Goal: Book appointment/travel/reservation

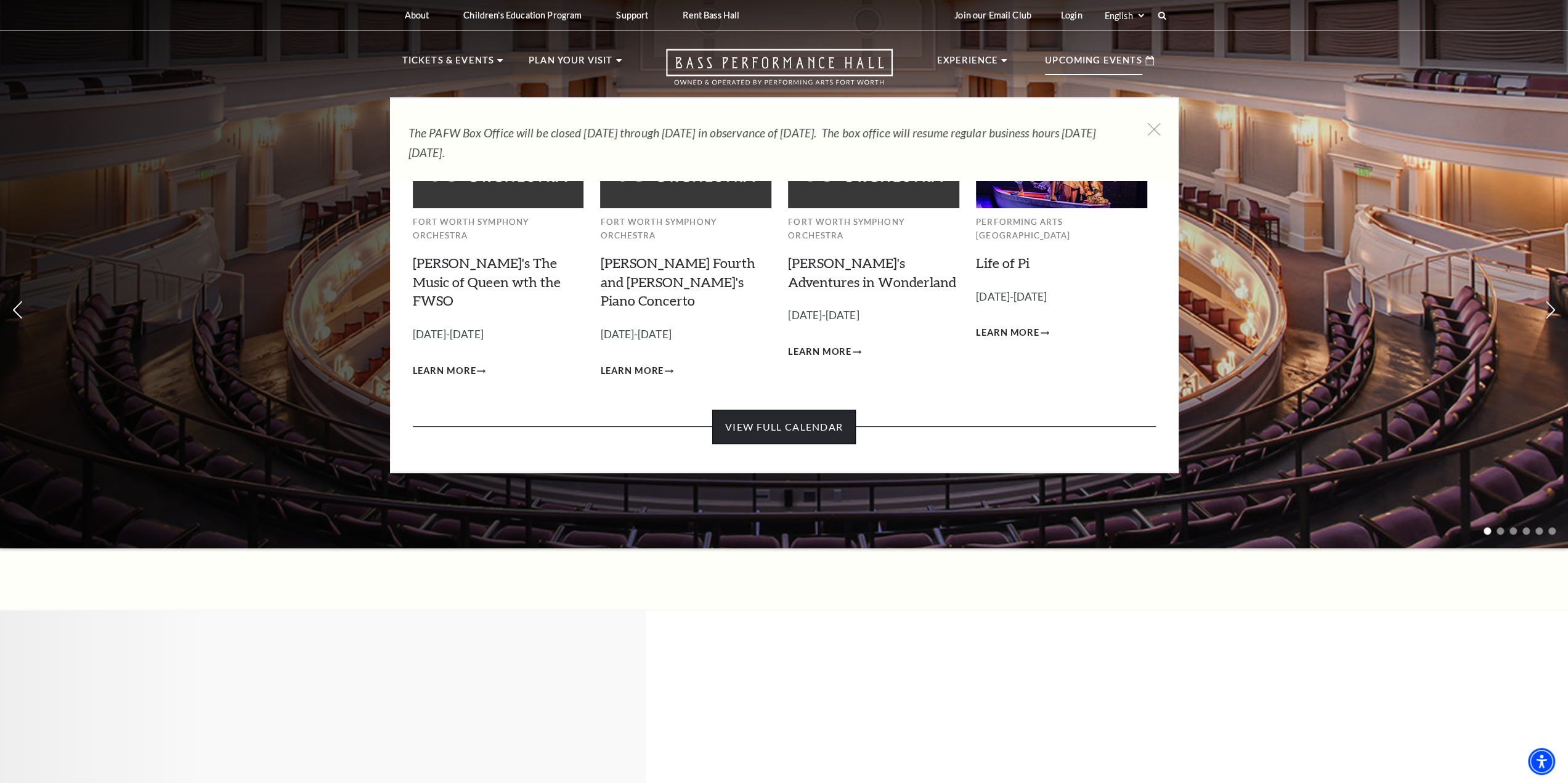
click at [792, 409] on link "View Full Calendar" at bounding box center [784, 427] width 144 height 35
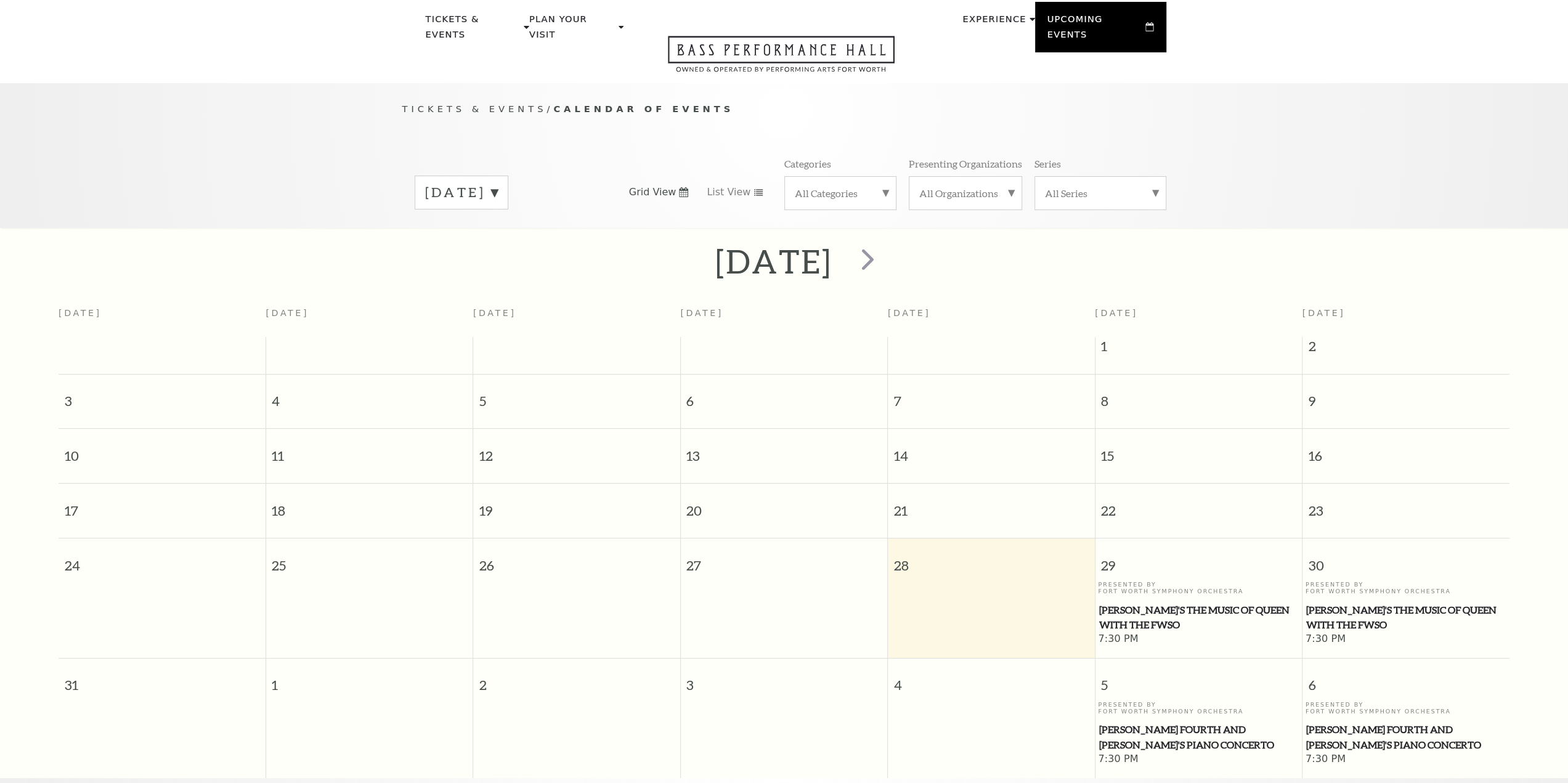
scroll to position [108, 0]
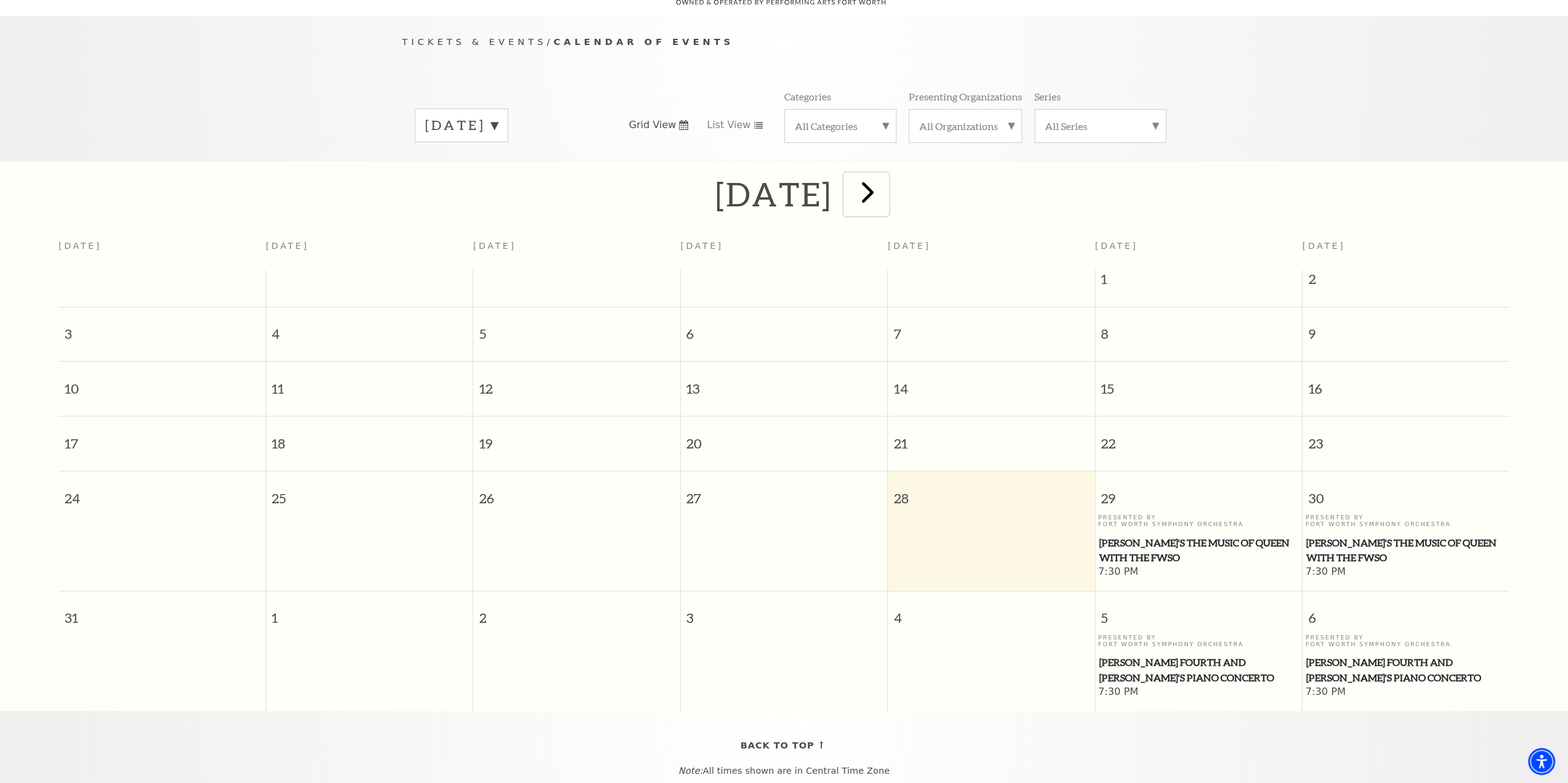
click at [885, 174] on span "next" at bounding box center [867, 192] width 35 height 35
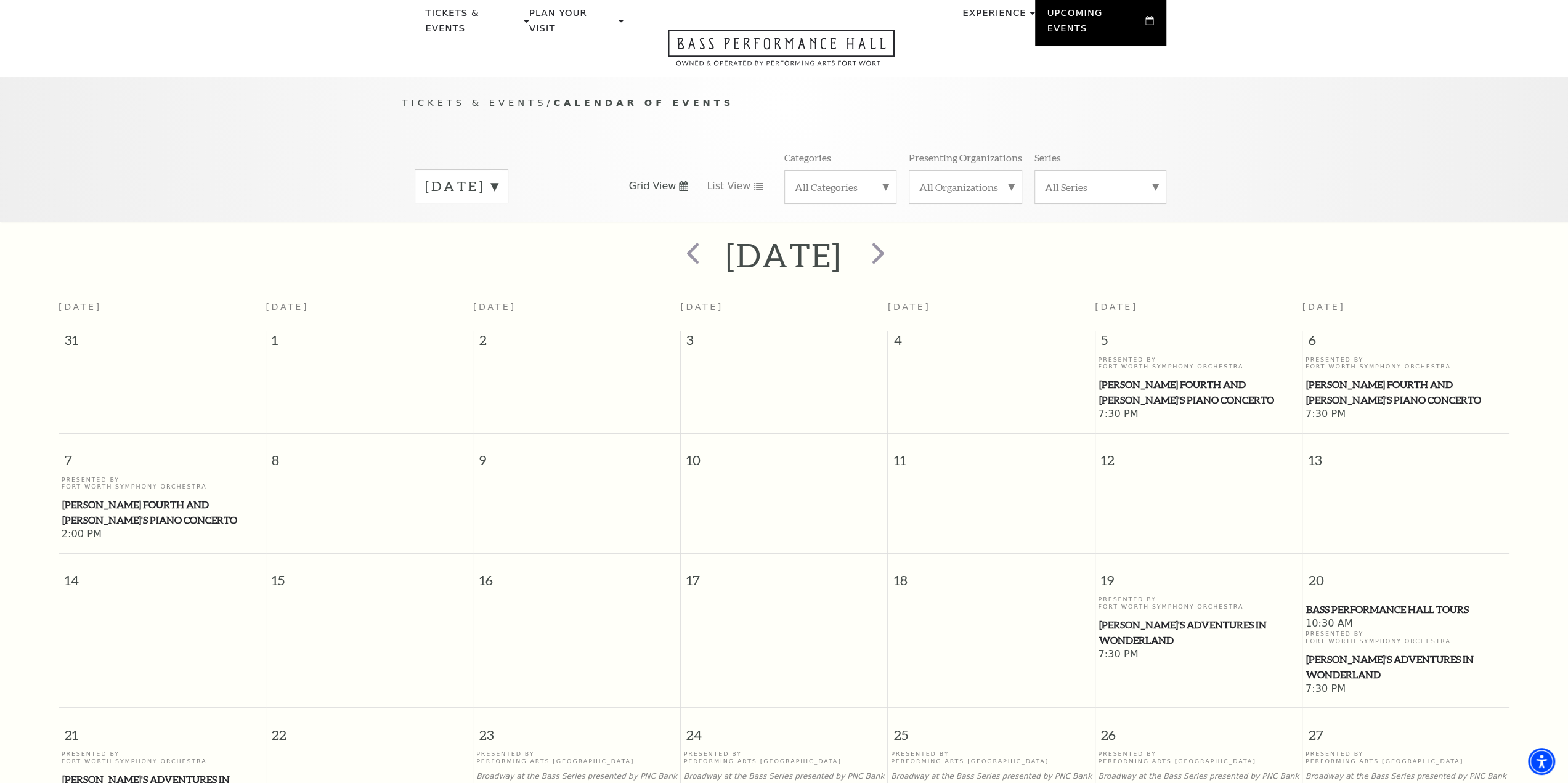
scroll to position [47, 0]
click at [896, 236] on span "next" at bounding box center [878, 253] width 35 height 35
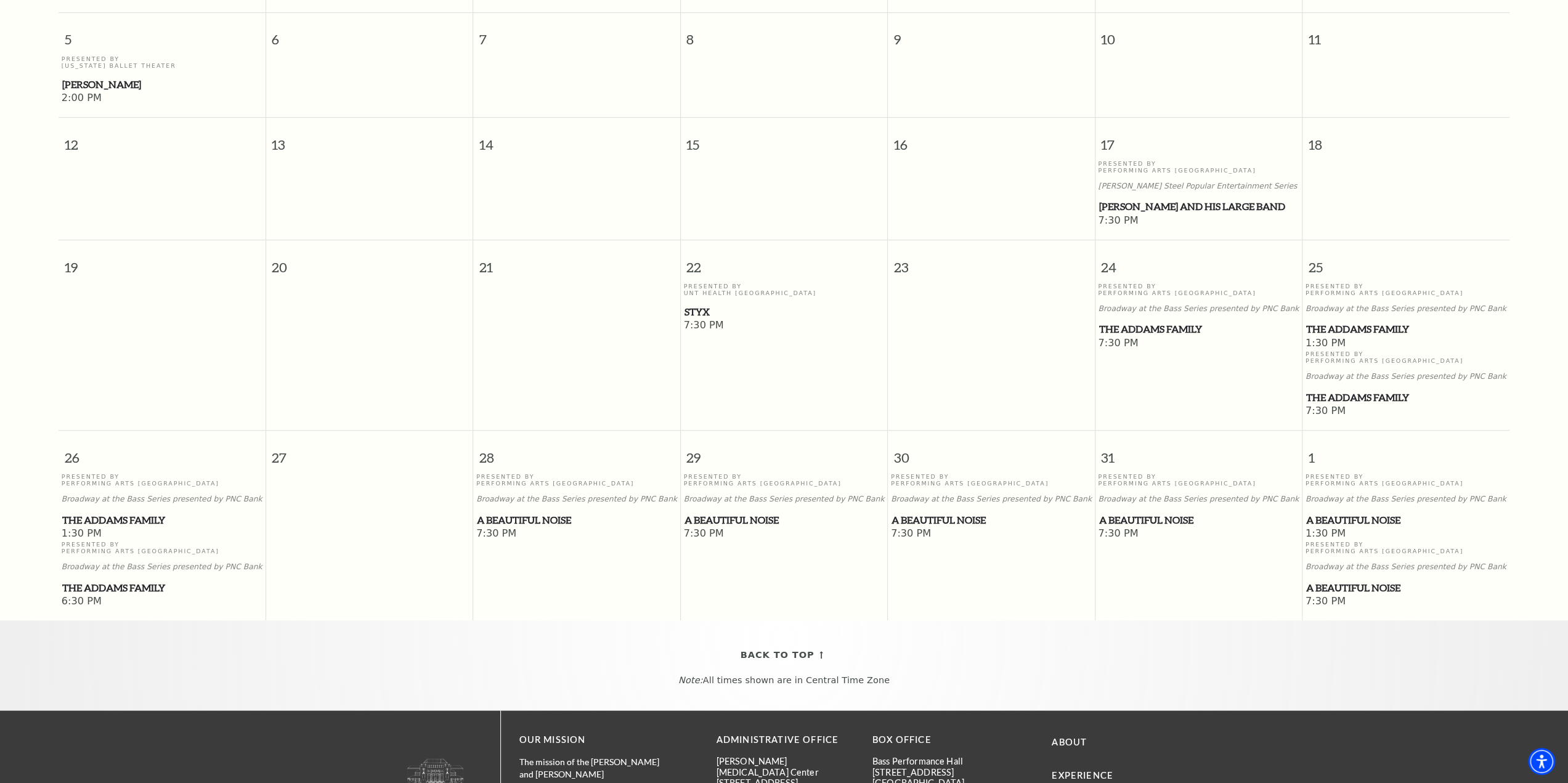
scroll to position [539, 0]
click at [1330, 512] on span "A Beautiful Noise" at bounding box center [1405, 520] width 200 height 15
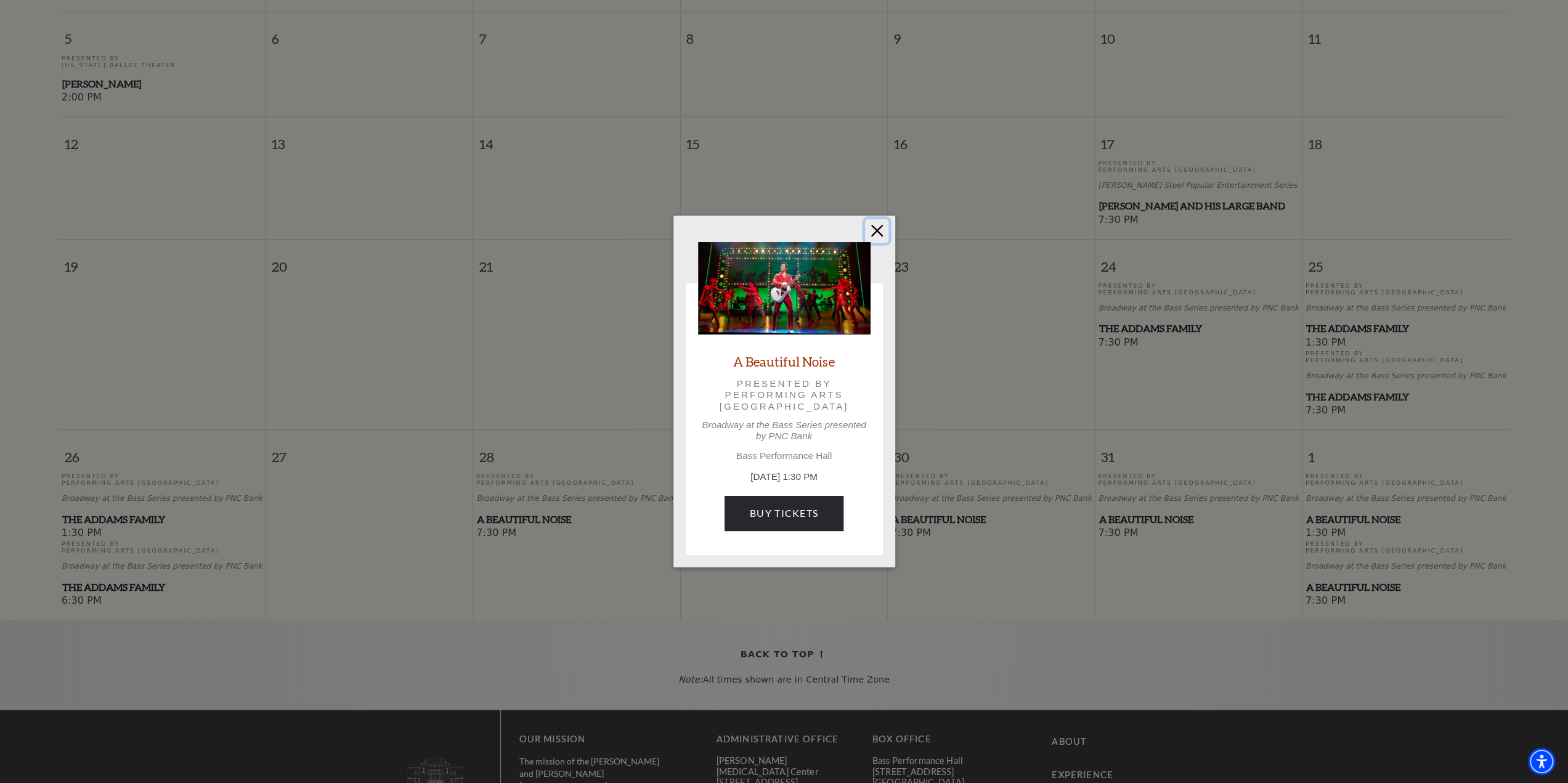
click at [880, 229] on button "Close" at bounding box center [876, 231] width 24 height 24
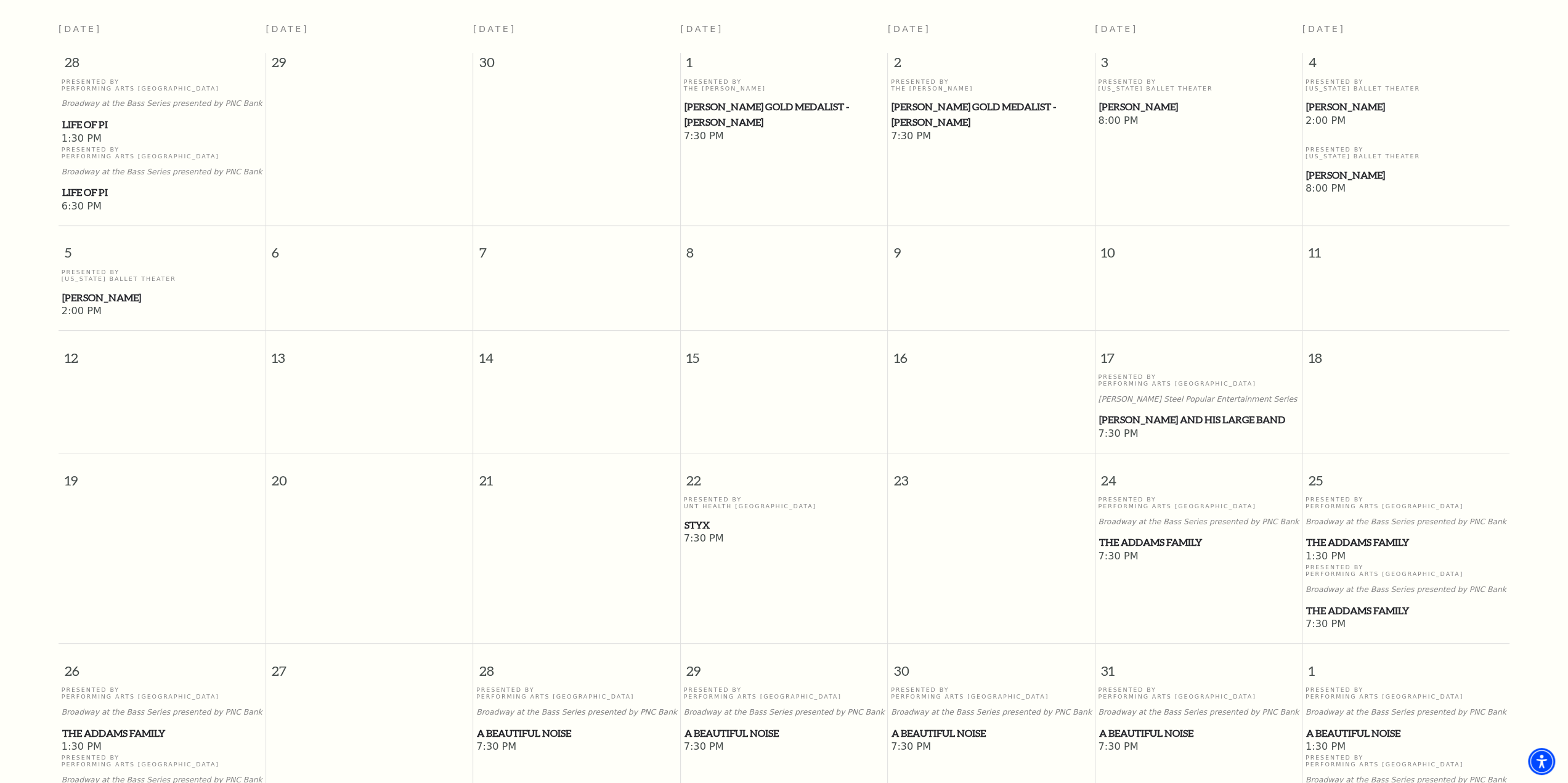
scroll to position [0, 0]
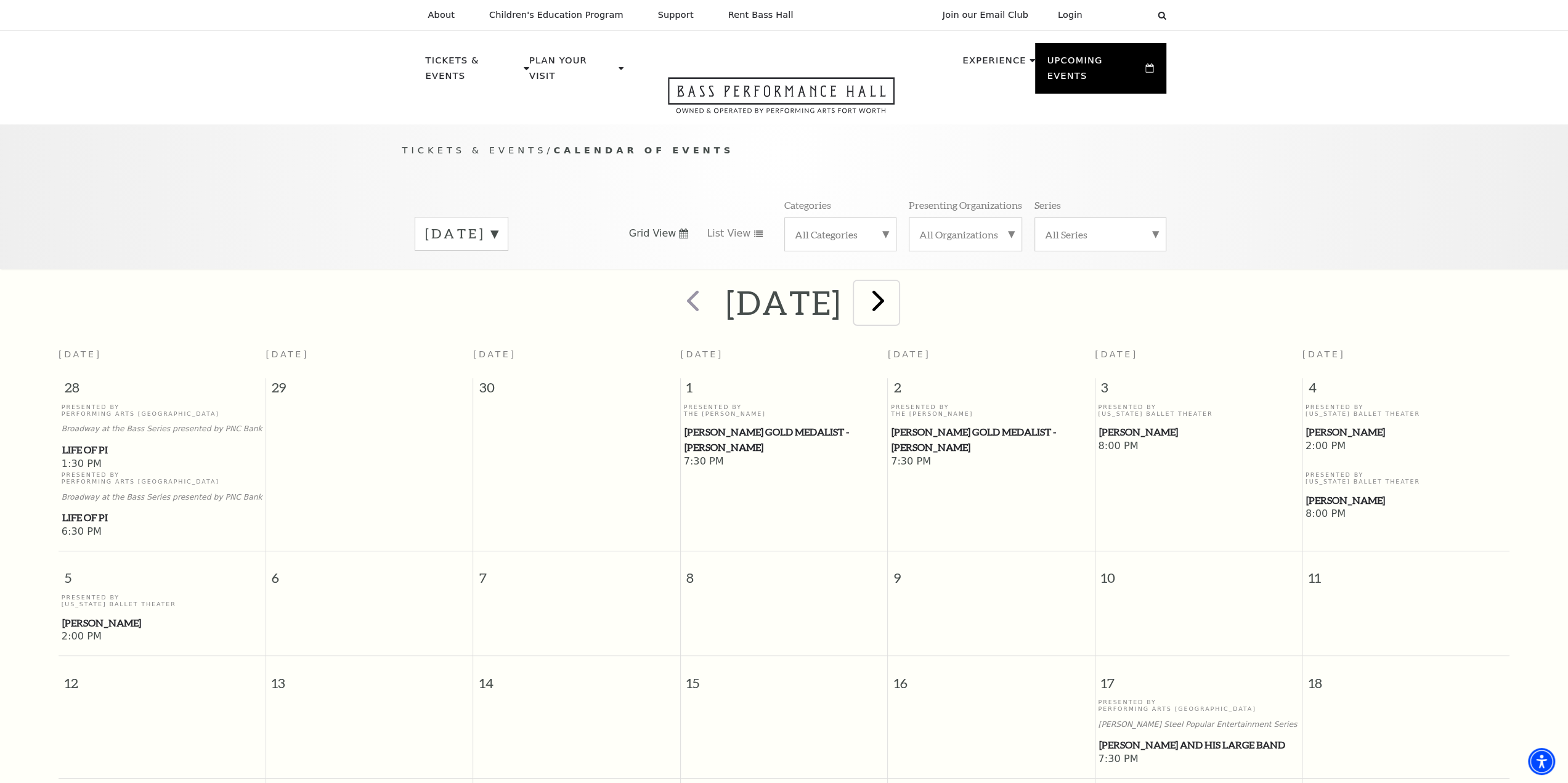
click at [896, 289] on span "next" at bounding box center [878, 300] width 35 height 35
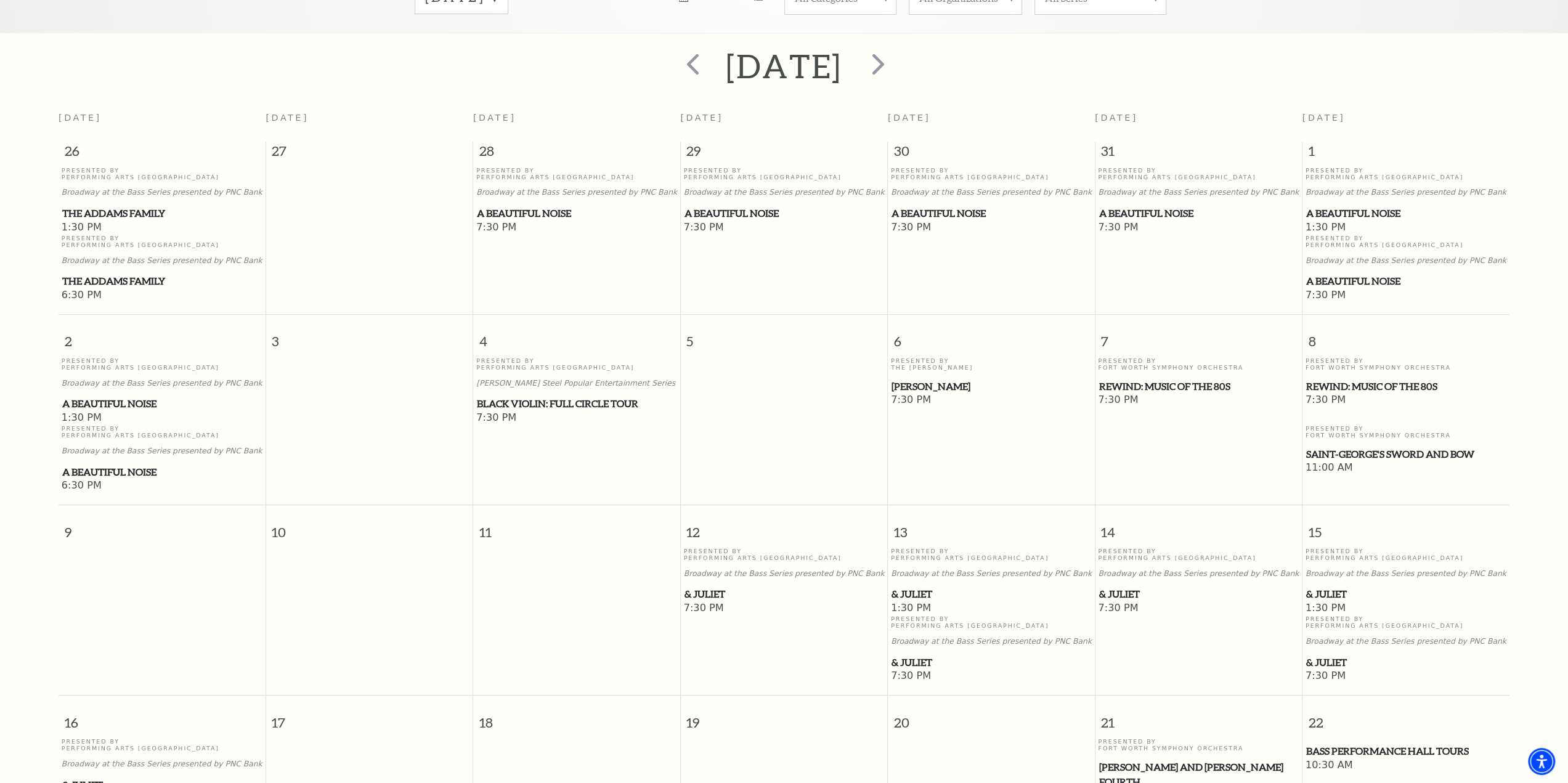
scroll to position [235, 0]
click at [896, 54] on span "next" at bounding box center [878, 65] width 35 height 35
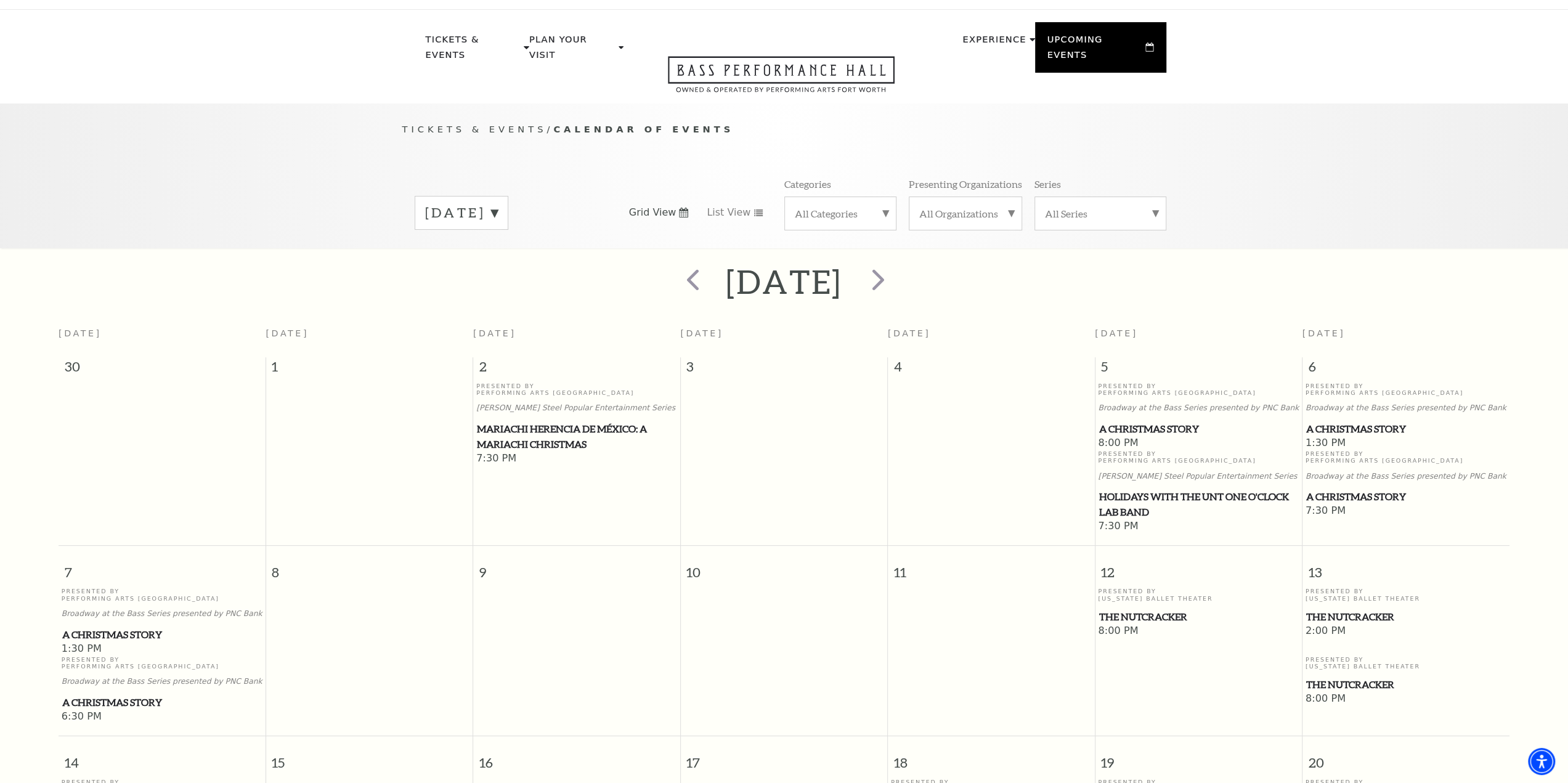
scroll to position [0, 0]
